Goal: Ask a question: Seek information or help from site administrators or community

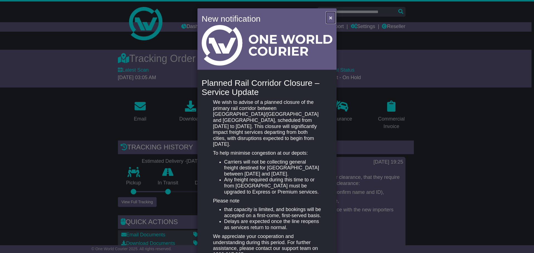
click at [329, 18] on span "×" at bounding box center [330, 17] width 3 height 6
click at [330, 18] on span "×" at bounding box center [330, 17] width 3 height 6
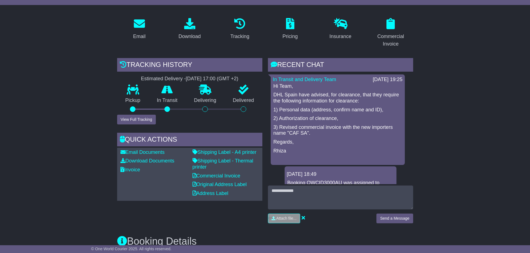
scroll to position [83, 0]
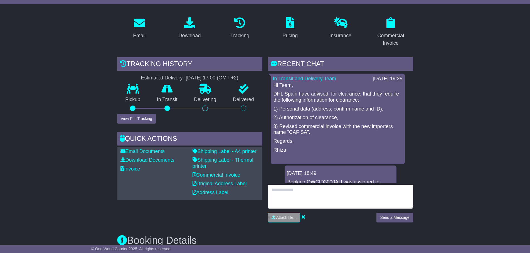
click at [277, 194] on textarea at bounding box center [340, 197] width 145 height 24
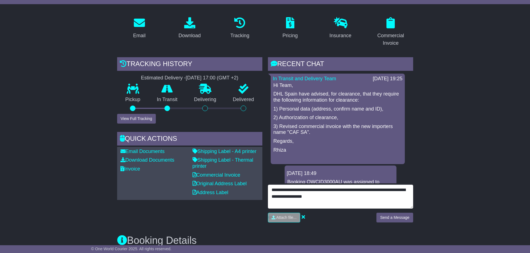
type textarea "**********"
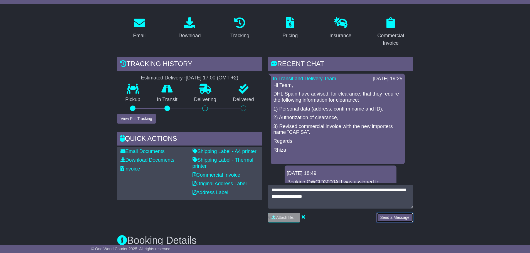
click at [385, 217] on button "Send a Message" at bounding box center [394, 218] width 36 height 10
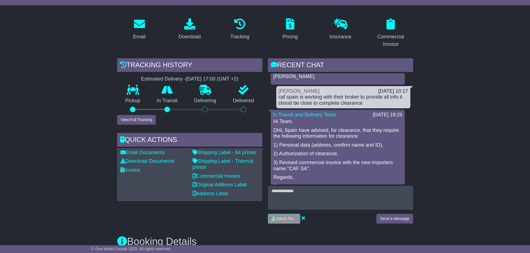
scroll to position [83, 0]
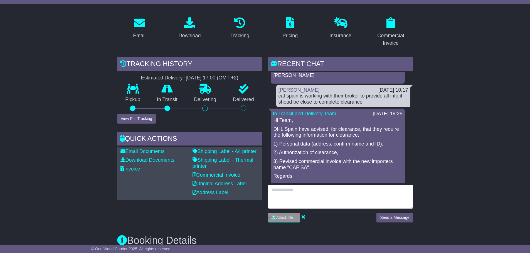
click at [284, 189] on textarea at bounding box center [340, 197] width 145 height 24
type textarea "**********"
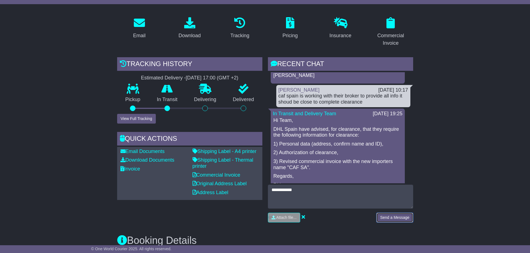
click at [382, 218] on button "Send a Message" at bounding box center [394, 218] width 36 height 10
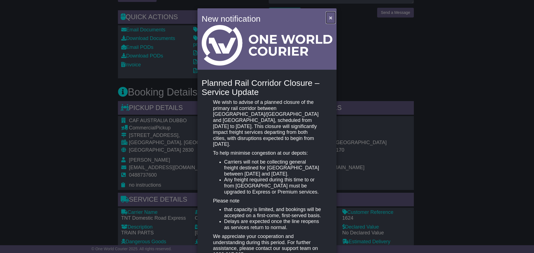
click at [329, 18] on span "×" at bounding box center [330, 17] width 3 height 6
